Goal: Navigation & Orientation: Find specific page/section

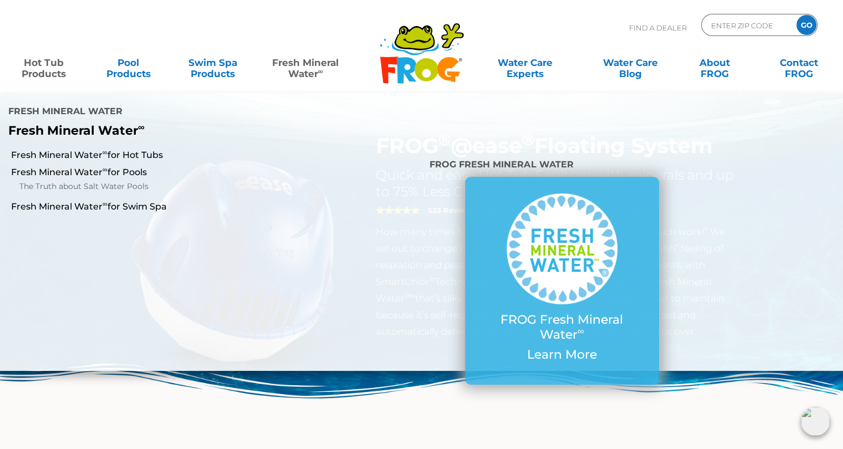
click at [304, 66] on link "Fresh Mineral Water ∞" at bounding box center [305, 63] width 82 height 22
click at [56, 149] on link "Fresh Mineral Water ∞ for Hot Tubs" at bounding box center [146, 155] width 270 height 12
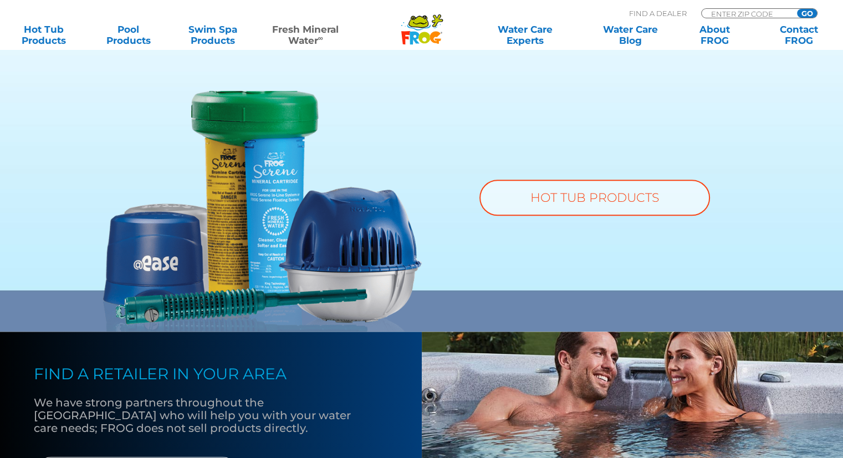
scroll to position [835, 0]
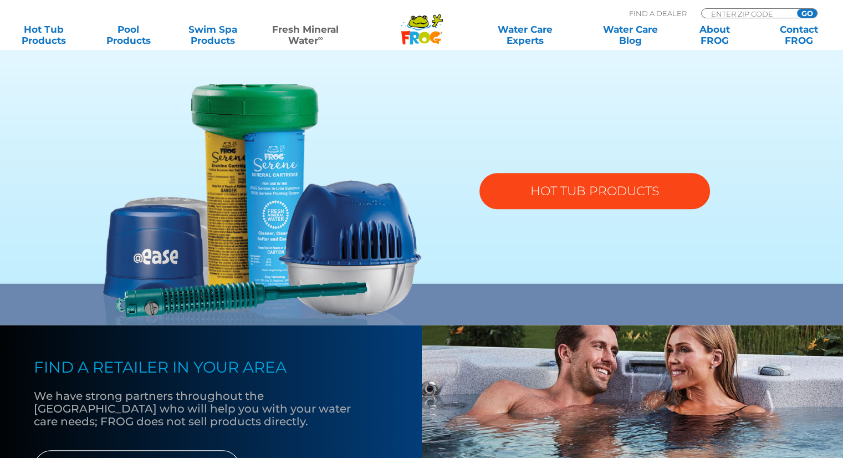
click at [510, 200] on link "HOT TUB PRODUCTS" at bounding box center [594, 191] width 231 height 36
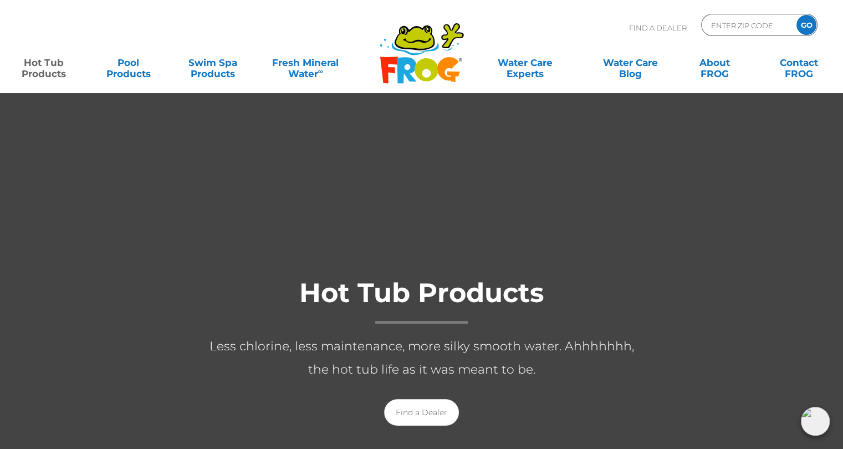
click at [770, 207] on section "Hot Tub Products Less chlorine, less maintenance, more silky smooth water. Ahhh…" at bounding box center [421, 362] width 843 height 539
click at [203, 58] on link "Swim Spa Products" at bounding box center [212, 63] width 65 height 22
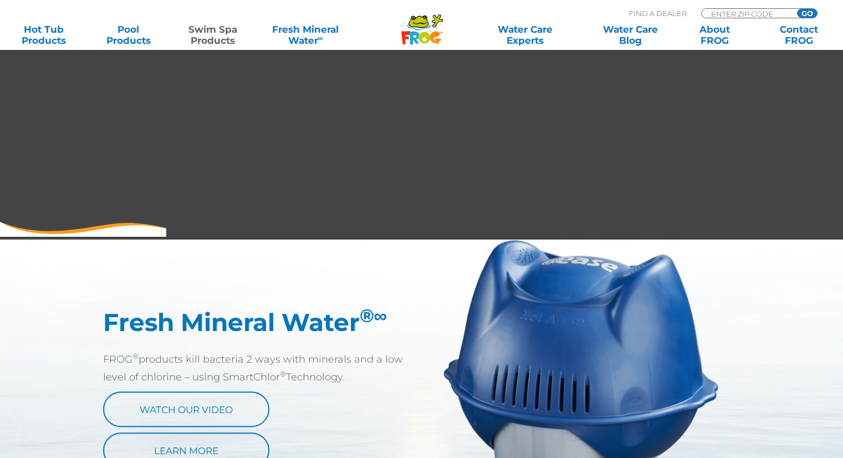
scroll to position [412, 0]
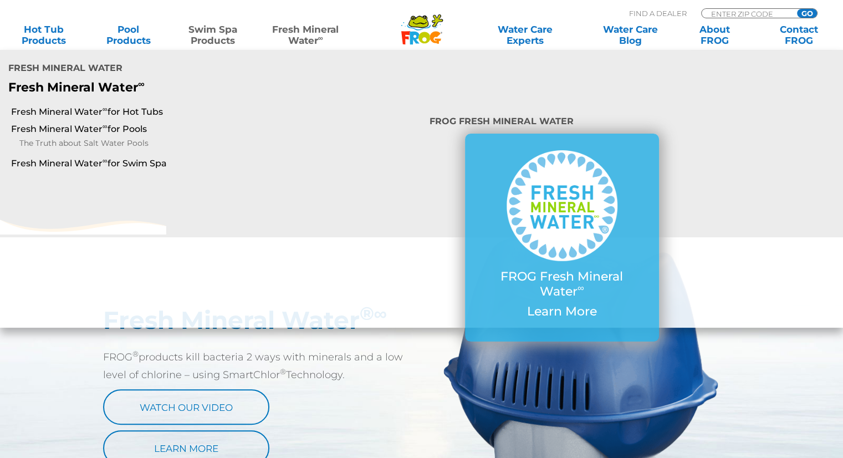
click at [301, 43] on link "Fresh Mineral Water ∞" at bounding box center [305, 35] width 82 height 22
click at [101, 106] on link "Fresh Mineral Water ∞ for Hot Tubs" at bounding box center [146, 112] width 270 height 12
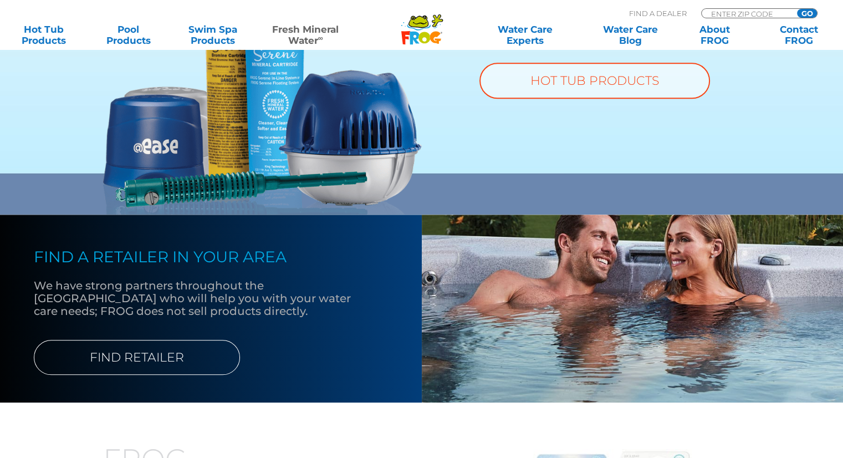
scroll to position [948, 0]
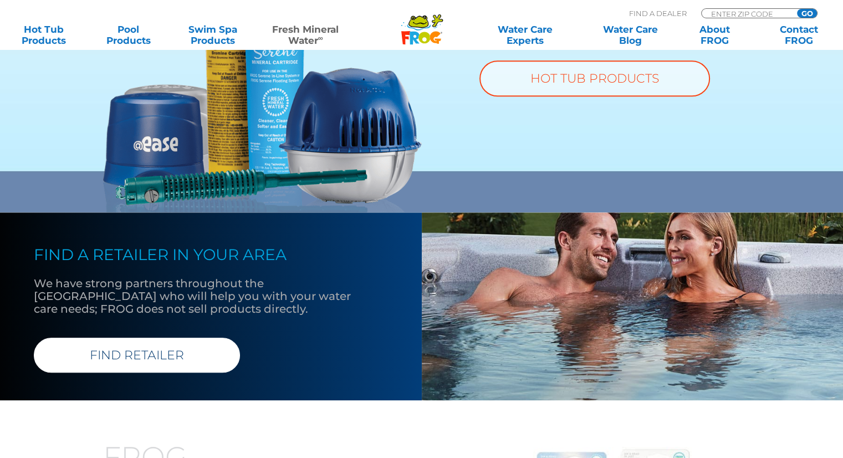
click at [131, 345] on link "FIND RETAILER" at bounding box center [137, 355] width 206 height 35
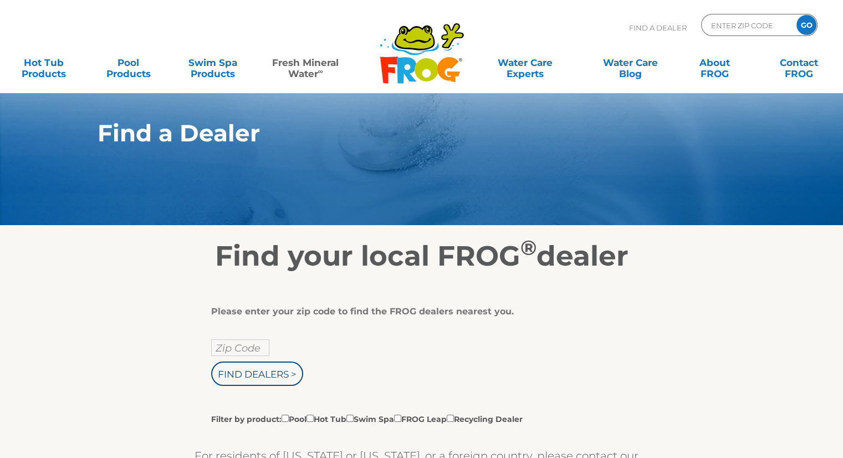
click at [300, 70] on link "Fresh Mineral Water ∞" at bounding box center [305, 63] width 82 height 22
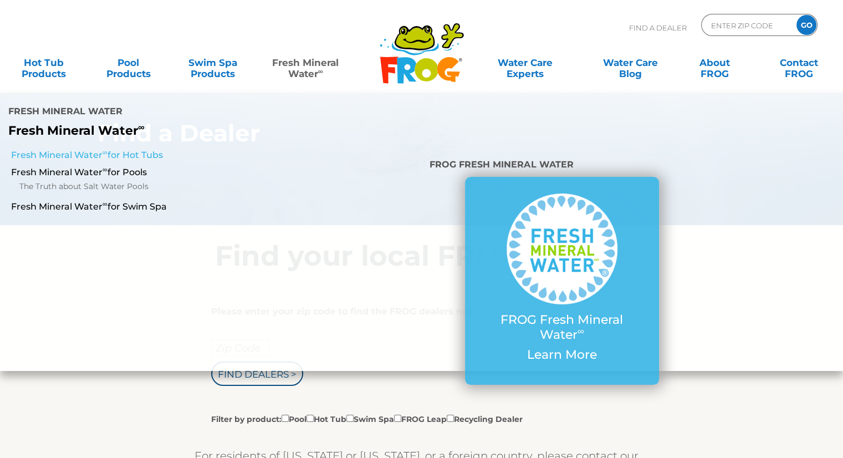
click at [110, 149] on link "Fresh Mineral Water ∞ for Hot Tubs" at bounding box center [146, 155] width 270 height 12
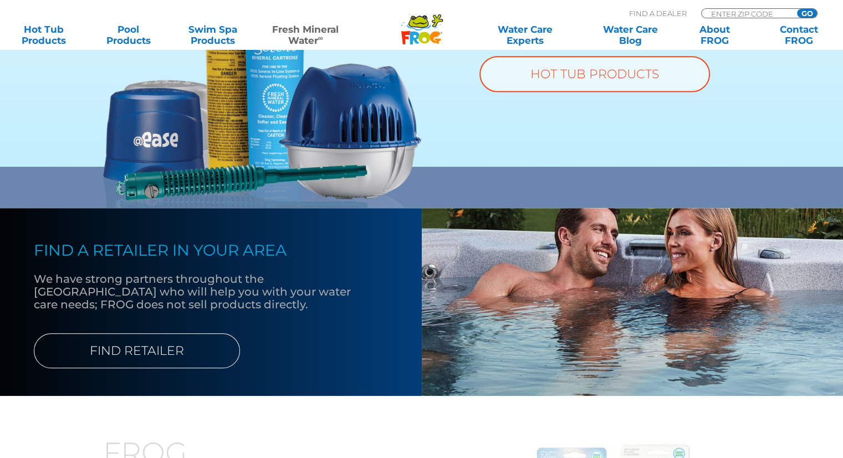
scroll to position [796, 0]
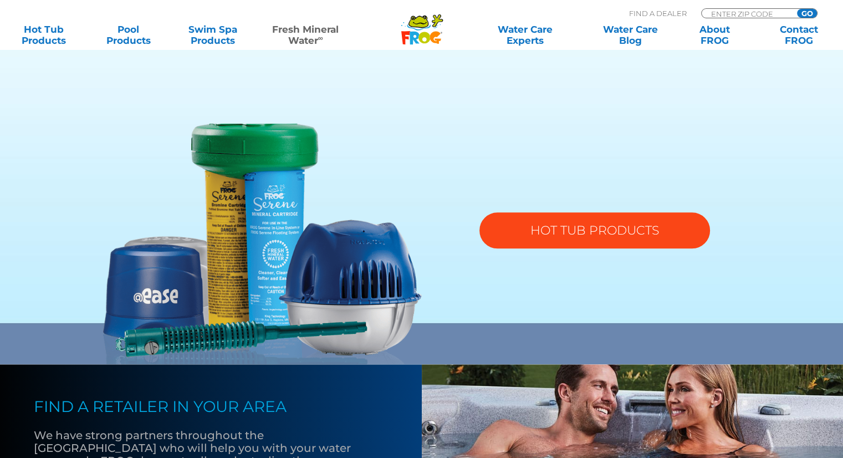
click at [564, 242] on link "HOT TUB PRODUCTS" at bounding box center [594, 230] width 231 height 36
